Goal: Transaction & Acquisition: Purchase product/service

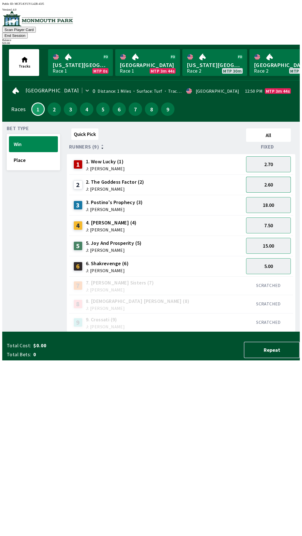
click at [271, 179] on button "2.60" at bounding box center [268, 185] width 45 height 16
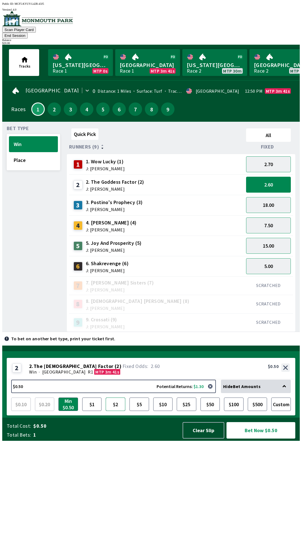
click at [118, 411] on button "$2" at bounding box center [116, 404] width 20 height 13
click at [135, 411] on button "$5" at bounding box center [139, 404] width 20 height 13
click at [260, 439] on button "Bet Now $5.00" at bounding box center [260, 430] width 69 height 16
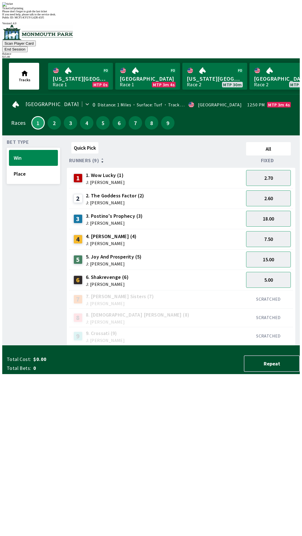
click at [158, 10] on div "Ticket 1 of 1 printing" at bounding box center [150, 8] width 297 height 3
click at [231, 346] on div "Quick Pick All Runners (9) Fixed 1 1. Wow Lucky (1) J: [PERSON_NAME] 2.60 2 2. …" at bounding box center [183, 243] width 233 height 206
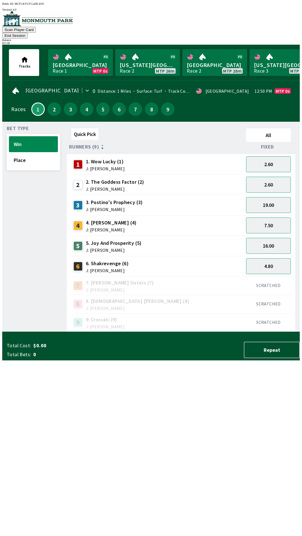
click at [28, 33] on button "End Session" at bounding box center [14, 36] width 25 height 6
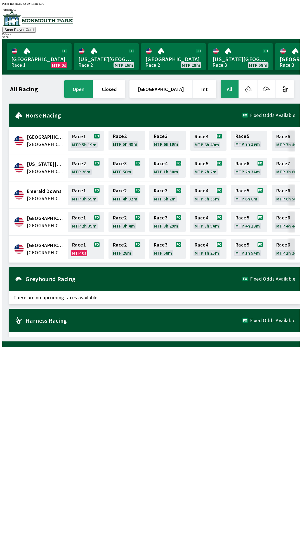
click at [215, 337] on div "All Racing open closed [GEOGRAPHIC_DATA] Int All [GEOGRAPHIC_DATA] [GEOGRAPHIC_…" at bounding box center [153, 208] width 293 height 258
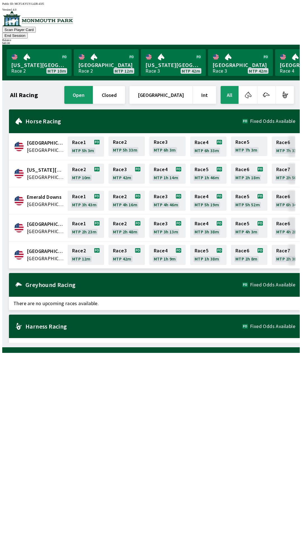
click at [28, 33] on button "End Session" at bounding box center [14, 36] width 25 height 6
click at [36, 27] on button "Scan Player Card" at bounding box center [19, 30] width 34 height 6
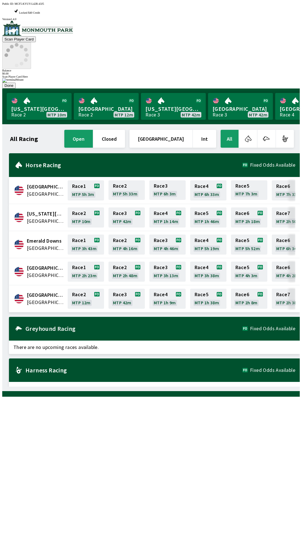
click at [216, 78] on div at bounding box center [150, 78] width 297 height 0
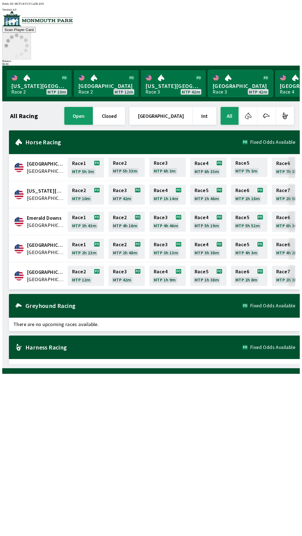
click at [232, 70] on link "Monmouth Park Race 3 MTP 42m" at bounding box center [240, 83] width 65 height 27
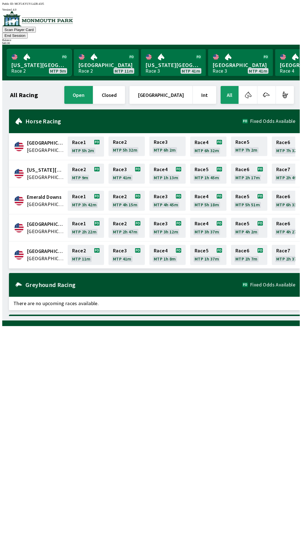
click at [18, 56] on link "[US_STATE] Park Race 2 MTP 9m" at bounding box center [39, 62] width 65 height 27
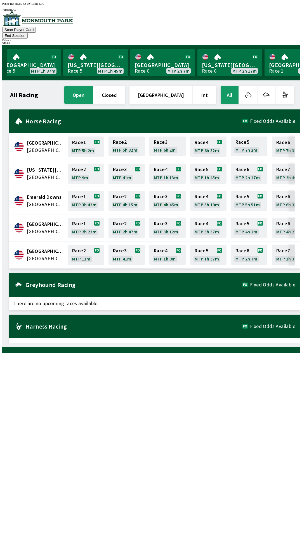
scroll to position [0, 505]
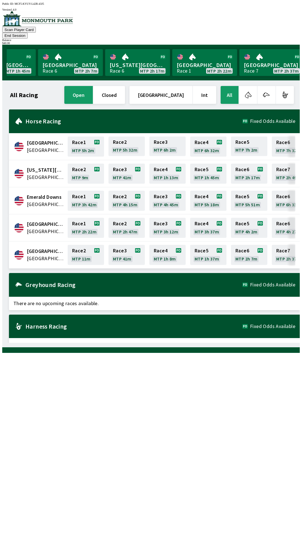
click at [226, 93] on button "All" at bounding box center [229, 95] width 18 height 18
click at [233, 87] on button "All" at bounding box center [229, 95] width 18 height 18
click at [231, 87] on button "All" at bounding box center [229, 95] width 18 height 18
click at [231, 86] on button "All" at bounding box center [229, 95] width 18 height 18
click at [226, 87] on button "All" at bounding box center [229, 95] width 18 height 18
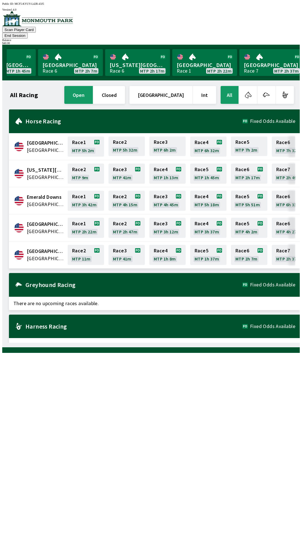
click at [225, 86] on button "All" at bounding box center [229, 95] width 18 height 18
click at [12, 23] on img at bounding box center [37, 18] width 71 height 15
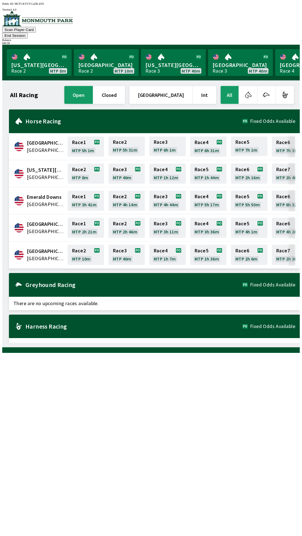
click at [28, 33] on button "End Session" at bounding box center [14, 36] width 25 height 6
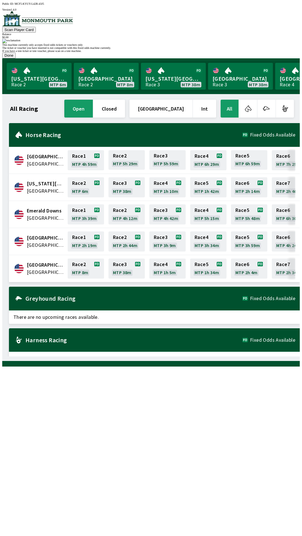
click at [16, 58] on button "Done" at bounding box center [8, 56] width 13 height 6
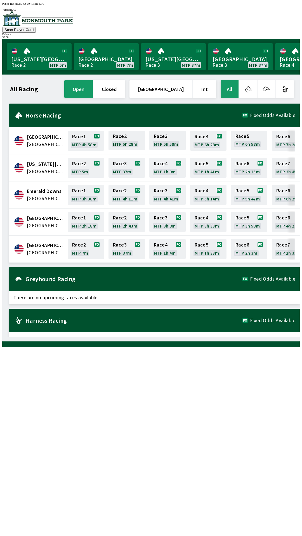
click at [42, 249] on span "[GEOGRAPHIC_DATA]" at bounding box center [45, 252] width 37 height 7
click at [30, 249] on span "[GEOGRAPHIC_DATA]" at bounding box center [45, 252] width 37 height 7
click at [95, 58] on link "Monmouth Park Race 3 MTP 18m" at bounding box center [106, 56] width 65 height 27
click at [15, 249] on icon at bounding box center [18, 248] width 9 height 9
click at [27, 249] on span "[GEOGRAPHIC_DATA]" at bounding box center [45, 252] width 37 height 7
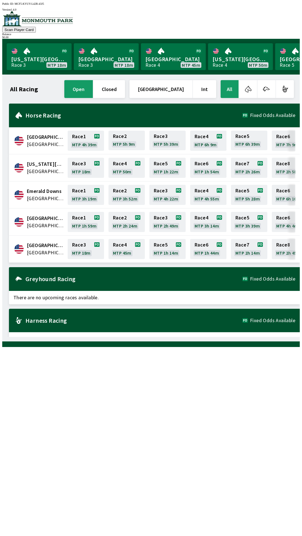
click at [31, 249] on span "[GEOGRAPHIC_DATA]" at bounding box center [45, 252] width 37 height 7
click at [30, 244] on span "[GEOGRAPHIC_DATA]" at bounding box center [45, 245] width 37 height 7
click at [38, 246] on span "[GEOGRAPHIC_DATA]" at bounding box center [45, 245] width 37 height 7
click at [36, 245] on span "[GEOGRAPHIC_DATA]" at bounding box center [45, 245] width 37 height 7
click at [80, 244] on link "Race 3 MTP 18m" at bounding box center [86, 249] width 36 height 20
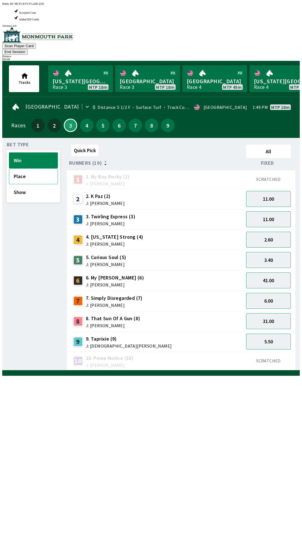
click at [21, 168] on button "Place" at bounding box center [33, 176] width 49 height 16
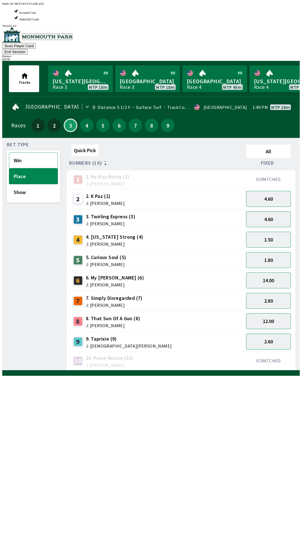
click at [24, 153] on button "Win" at bounding box center [33, 161] width 49 height 16
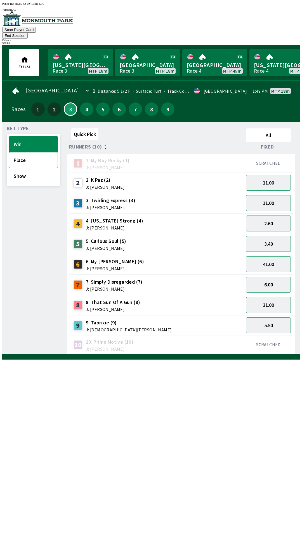
click at [23, 152] on button "Place" at bounding box center [33, 160] width 49 height 16
click at [274, 196] on button "4.60" at bounding box center [268, 203] width 45 height 16
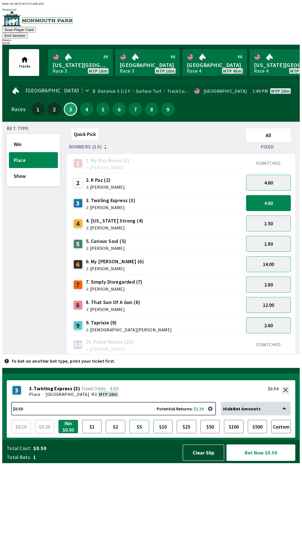
click at [137, 434] on button "$5" at bounding box center [139, 426] width 20 height 13
click at [161, 434] on button "$10" at bounding box center [163, 426] width 20 height 13
click at [256, 461] on button "Bet Now $10.00" at bounding box center [260, 453] width 69 height 16
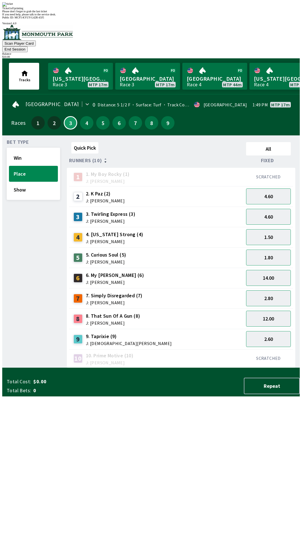
click at [69, 368] on div "Quick Pick All Runners (10) Fixed 1 1. My Boy Rocky (1) J: [PERSON_NAME] SCRATC…" at bounding box center [183, 254] width 233 height 228
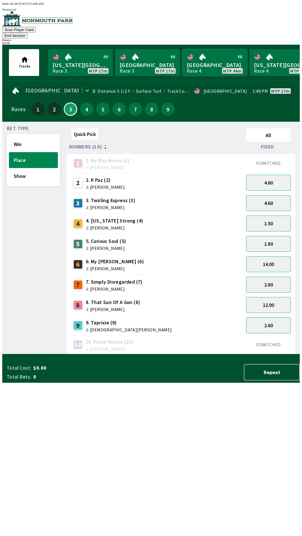
click at [208, 56] on link "[GEOGRAPHIC_DATA] Race 4 MTP 44m" at bounding box center [214, 62] width 65 height 27
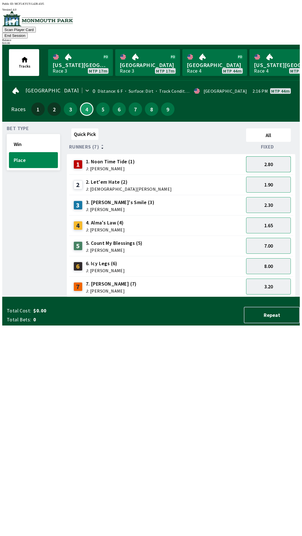
click at [271, 157] on button "2.80" at bounding box center [268, 164] width 45 height 16
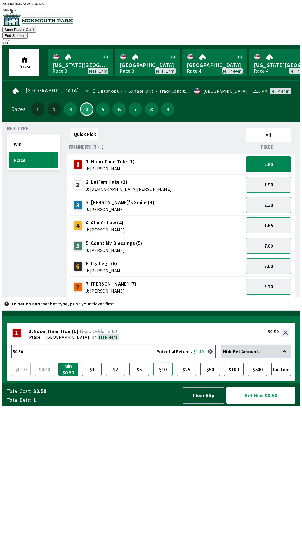
click at [163, 376] on button "$10" at bounding box center [163, 369] width 20 height 13
click at [258, 404] on button "Bet Now $10.00" at bounding box center [260, 395] width 69 height 16
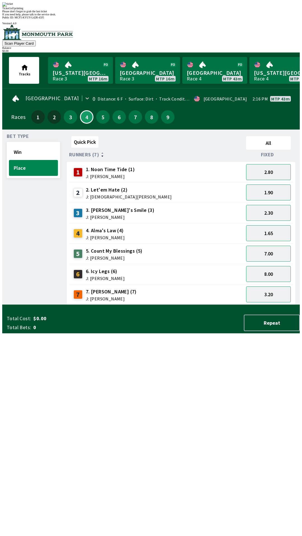
click at [128, 16] on div "Ticket 1 of 1 printing Please don't forget to grab the last ticket If you need …" at bounding box center [150, 9] width 297 height 14
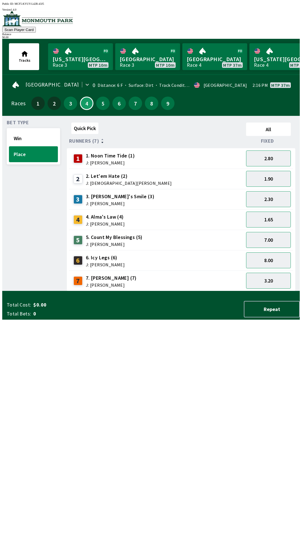
click at [106, 276] on span "7. [PERSON_NAME] (7)" at bounding box center [111, 278] width 51 height 7
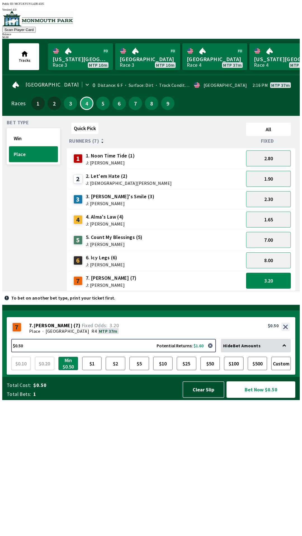
click at [256, 398] on button "Bet Now $0.50" at bounding box center [260, 390] width 69 height 16
click at [164, 223] on div "4 4. Alma's Law (4) J: [PERSON_NAME]" at bounding box center [156, 220] width 170 height 14
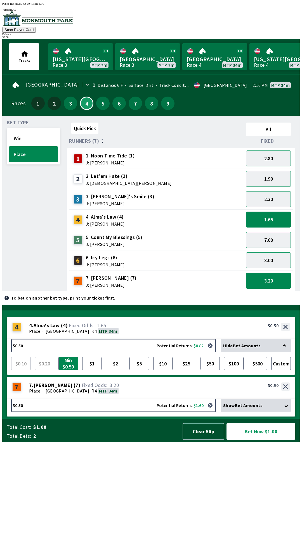
click at [196, 440] on button "Clear Slip" at bounding box center [203, 432] width 42 height 16
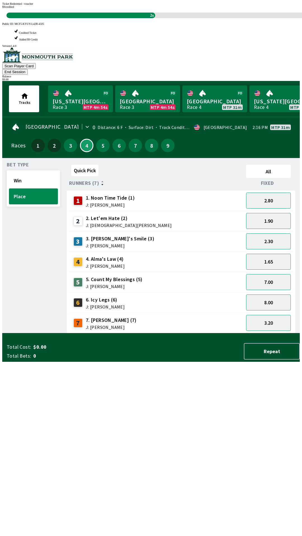
click at [192, 334] on div "Quick Pick All Runners (7) Fixed 1 1. Noon Time Tide (1) J: [PERSON_NAME] 2.80 …" at bounding box center [183, 248] width 233 height 171
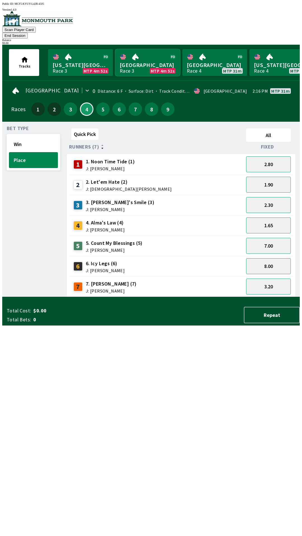
click at [141, 52] on link "Monmouth Park Race 3 MTP 4m 52s" at bounding box center [147, 62] width 65 height 27
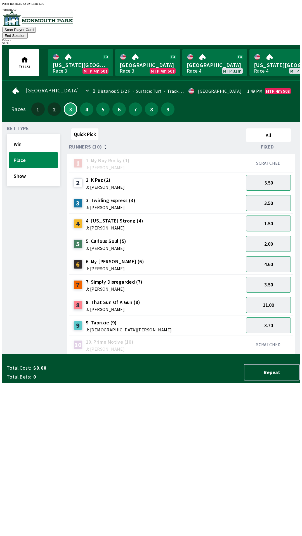
click at [123, 217] on span "4. [US_STATE] Strong (4)" at bounding box center [115, 220] width 58 height 7
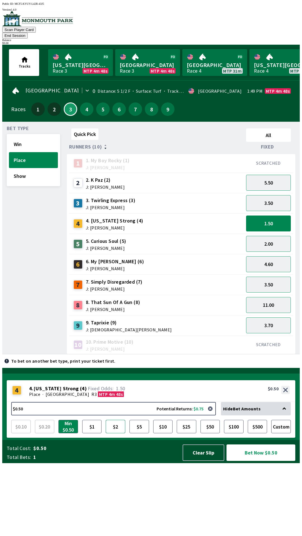
click at [114, 434] on button "$2" at bounding box center [116, 426] width 20 height 13
click at [136, 434] on button "$5" at bounding box center [139, 426] width 20 height 13
click at [113, 434] on button "$2" at bounding box center [116, 426] width 20 height 13
click at [258, 461] on button "Bet Now $2.00" at bounding box center [260, 453] width 69 height 16
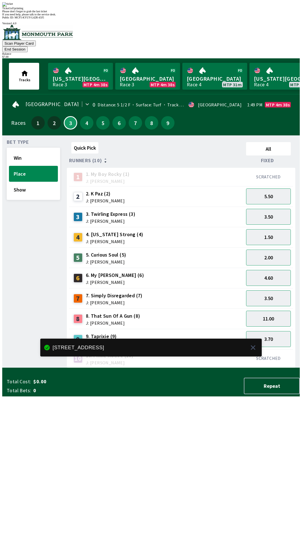
click at [173, 368] on div "Quick Pick All Runners (10) Fixed 1 1. My Boy Rocky (1) J: [PERSON_NAME] SCRATC…" at bounding box center [183, 254] width 233 height 228
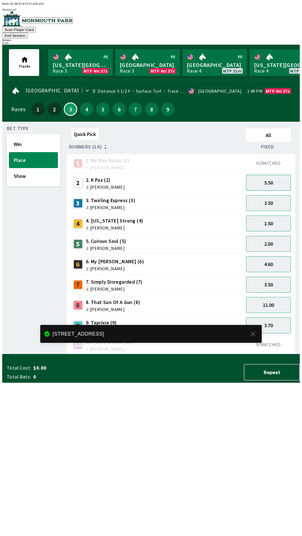
click at [270, 179] on button "5.50" at bounding box center [268, 183] width 45 height 16
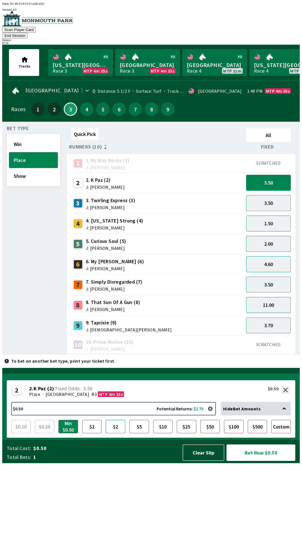
click at [117, 434] on button "$2" at bounding box center [116, 426] width 20 height 13
click at [258, 461] on button "Bet Now $2.00" at bounding box center [260, 453] width 69 height 16
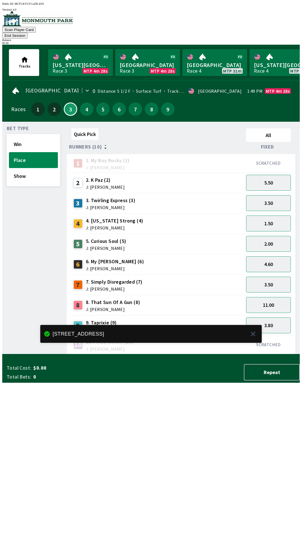
click at [191, 355] on div "Quick Pick All Runners (10) Fixed 1 1. My Boy Rocky (1) J: [PERSON_NAME] SCRATC…" at bounding box center [183, 240] width 233 height 228
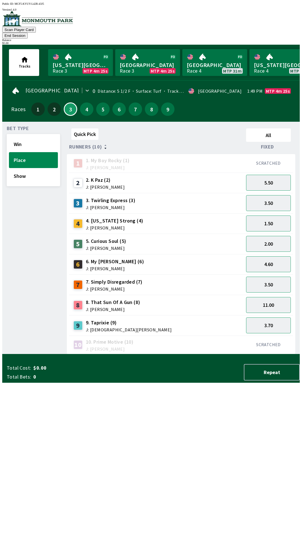
click at [269, 213] on div "1.50" at bounding box center [268, 223] width 49 height 20
click at [267, 198] on button "3.50" at bounding box center [268, 203] width 45 height 16
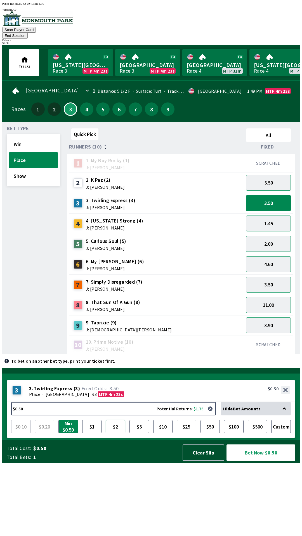
click at [118, 434] on button "$2" at bounding box center [116, 426] width 20 height 13
click at [141, 434] on button "$5" at bounding box center [139, 426] width 20 height 13
click at [112, 434] on button "$2" at bounding box center [116, 426] width 20 height 13
click at [139, 434] on button "$5" at bounding box center [139, 426] width 20 height 13
click at [254, 461] on button "Bet Now $5.00" at bounding box center [260, 453] width 69 height 16
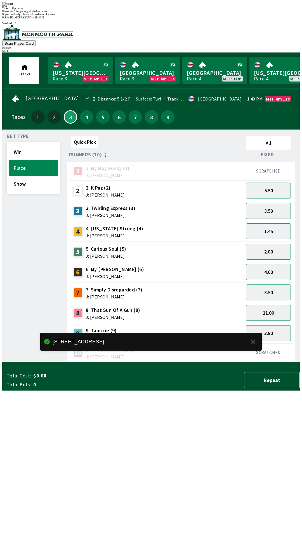
click at [183, 362] on div "Quick Pick All Runners (10) Fixed 1 1. My Boy Rocky (1) J: [PERSON_NAME] SCRATC…" at bounding box center [183, 248] width 233 height 228
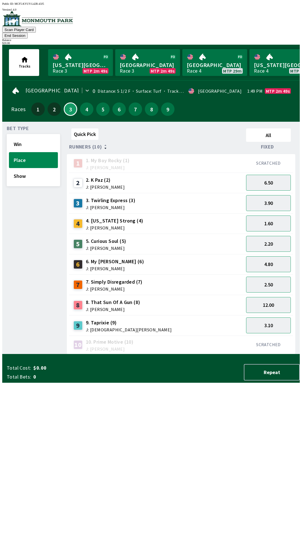
click at [164, 381] on div "Total Cost: $0.00 Total Bets: 0 Repeat" at bounding box center [153, 372] width 293 height 16
click at [75, 372] on span "$0.00" at bounding box center [77, 368] width 88 height 7
click at [208, 355] on div "Quick Pick All Runners (10) Fixed 1 1. My Boy Rocky (1) J: [PERSON_NAME] SCRATC…" at bounding box center [183, 240] width 233 height 228
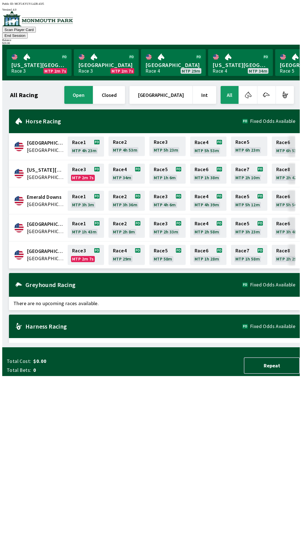
click at [299, 85] on section "All Racing open closed United States Int All" at bounding box center [154, 95] width 291 height 20
click at [276, 42] on div "$ 20.00" at bounding box center [150, 43] width 297 height 3
